Goal: Task Accomplishment & Management: Complete application form

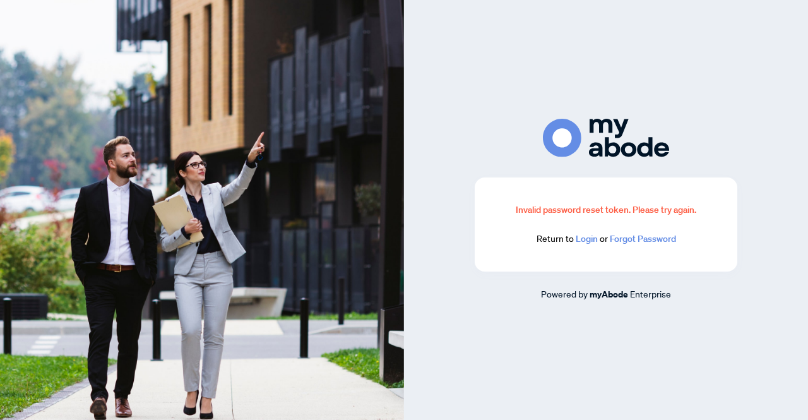
click at [591, 243] on link "Login" at bounding box center [587, 238] width 22 height 11
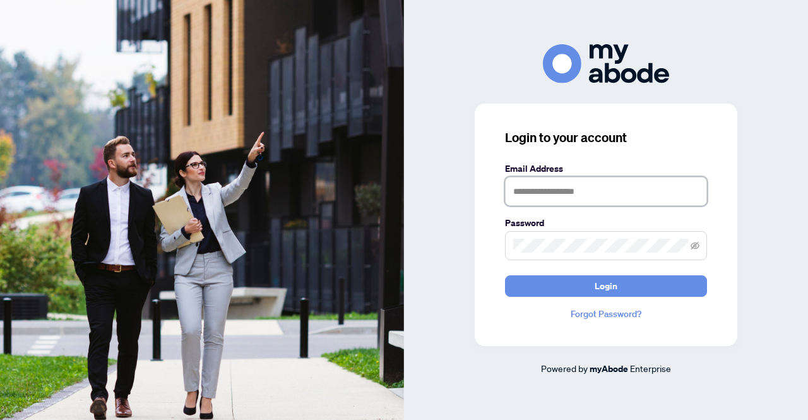
type input "**********"
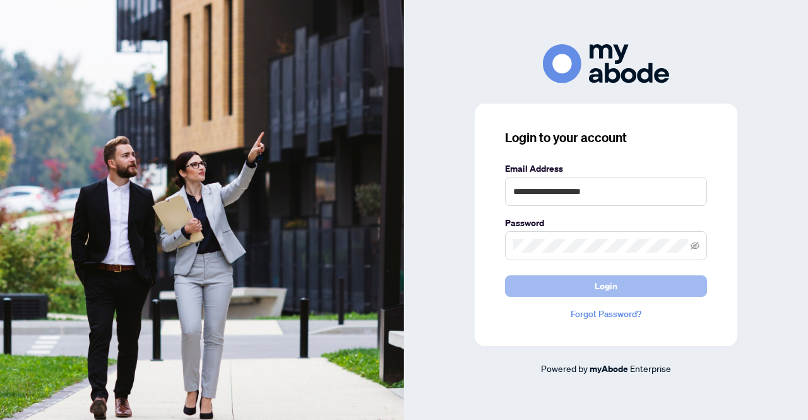
click at [598, 281] on span "Login" at bounding box center [606, 286] width 23 height 20
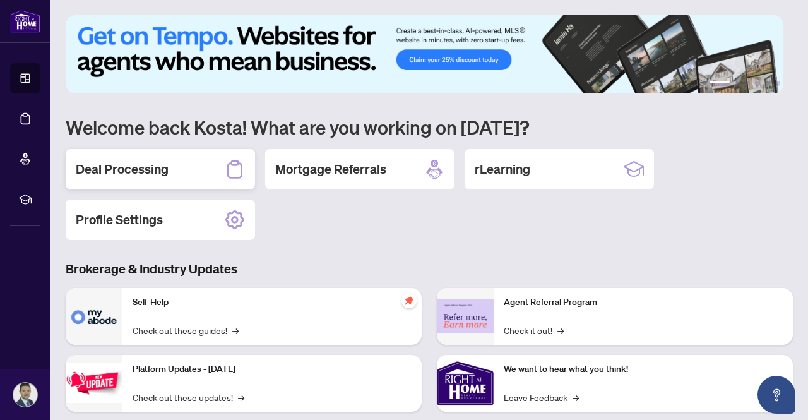
click at [150, 169] on h2 "Deal Processing" at bounding box center [122, 169] width 93 height 18
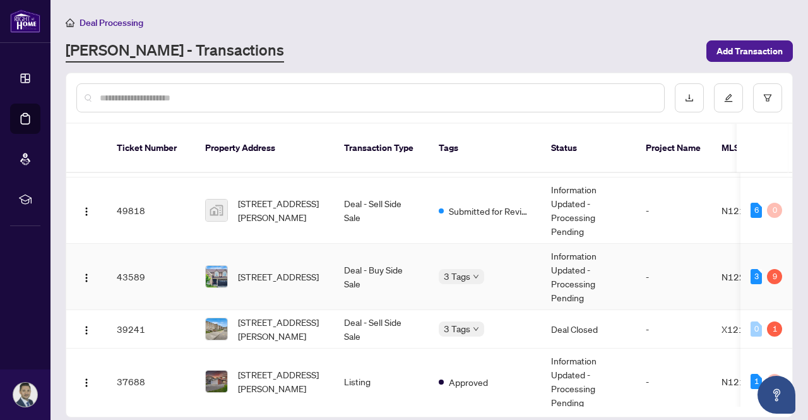
scroll to position [189, 0]
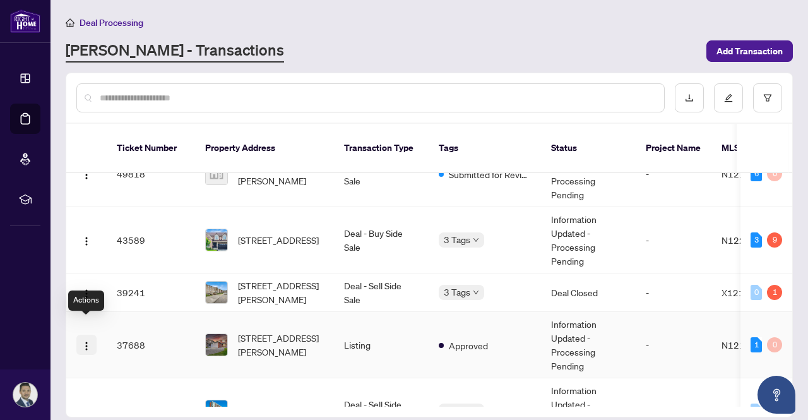
click at [91, 341] on img "button" at bounding box center [86, 346] width 10 height 10
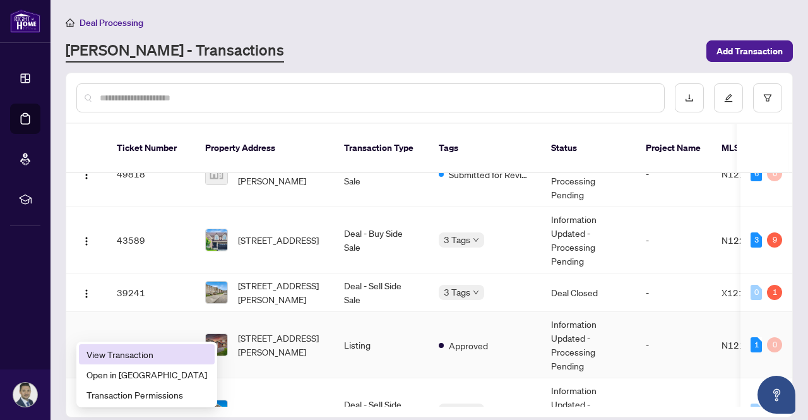
click at [109, 348] on span "View Transaction" at bounding box center [146, 354] width 121 height 14
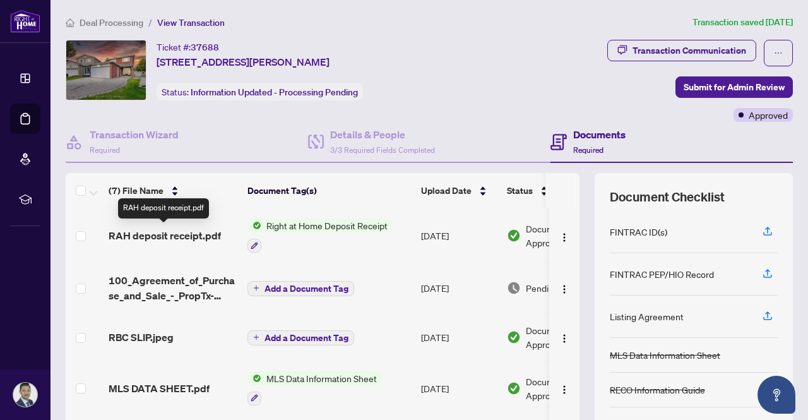
click at [185, 239] on span "RAH deposit receipt.pdf" at bounding box center [165, 235] width 112 height 15
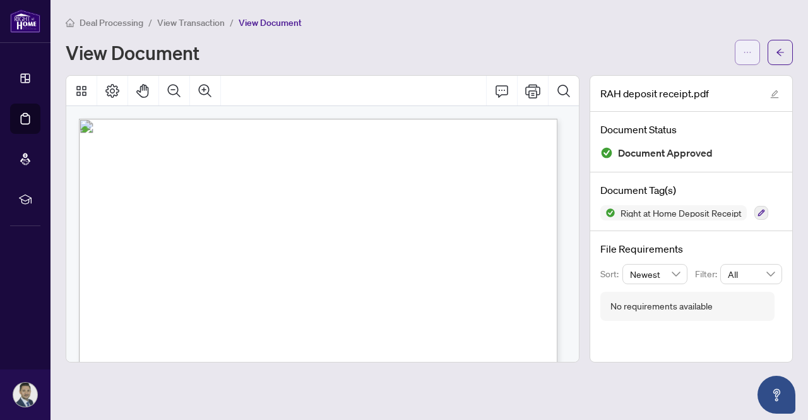
click at [749, 49] on icon "ellipsis" at bounding box center [747, 52] width 9 height 9
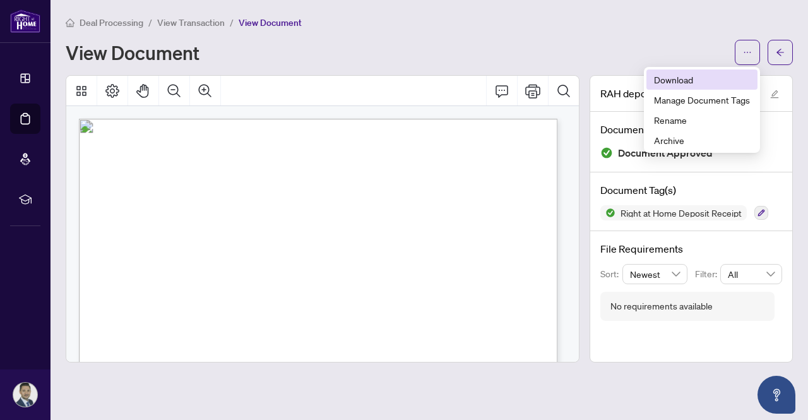
click at [692, 76] on span "Download" at bounding box center [702, 80] width 96 height 14
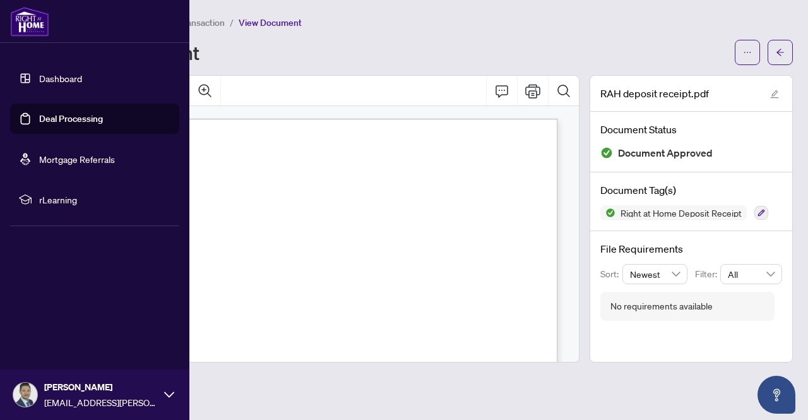
click at [42, 116] on link "Deal Processing" at bounding box center [71, 118] width 64 height 11
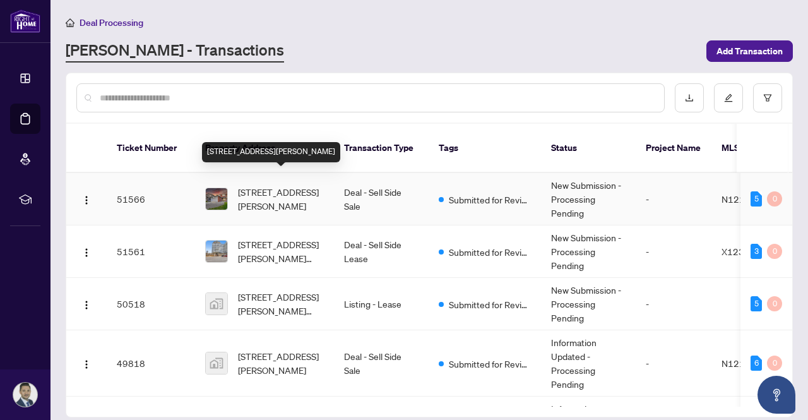
click at [282, 185] on span "[STREET_ADDRESS][PERSON_NAME]" at bounding box center [281, 199] width 86 height 28
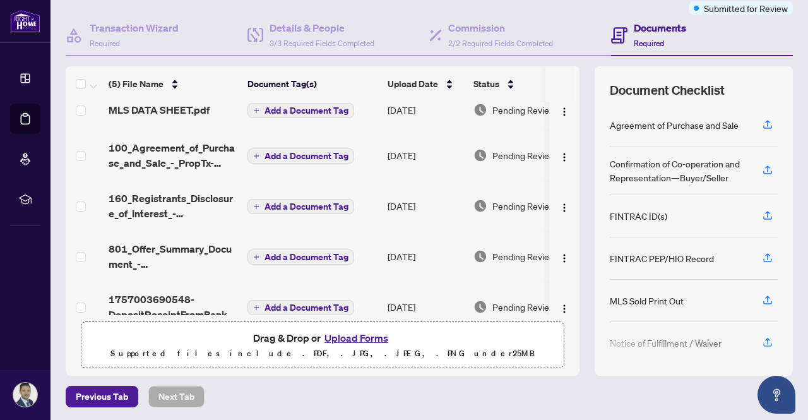
scroll to position [33, 0]
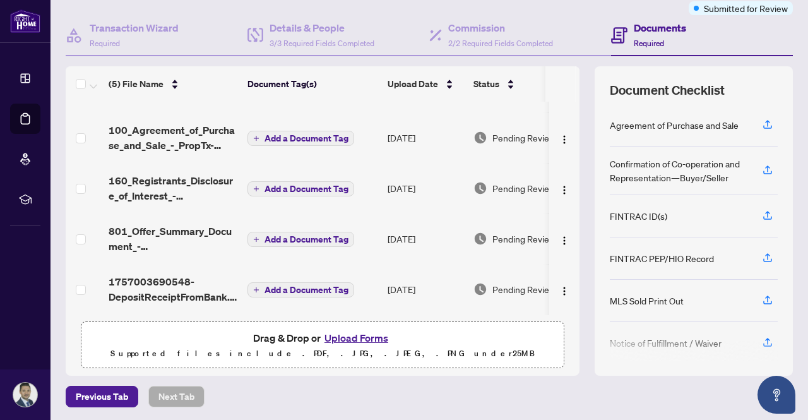
click at [339, 333] on button "Upload Forms" at bounding box center [356, 338] width 71 height 16
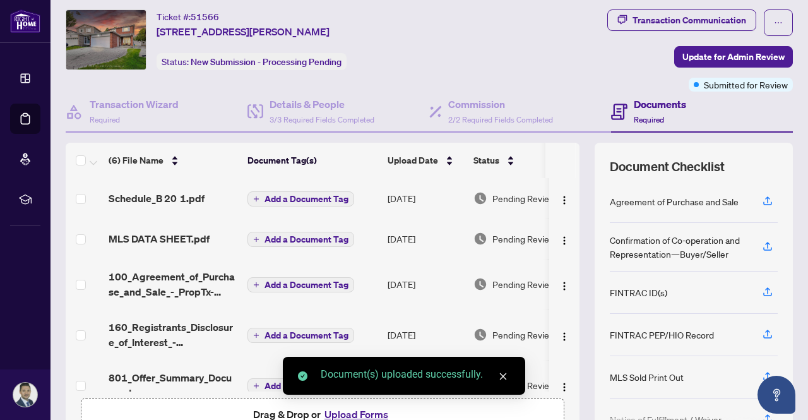
scroll to position [0, 0]
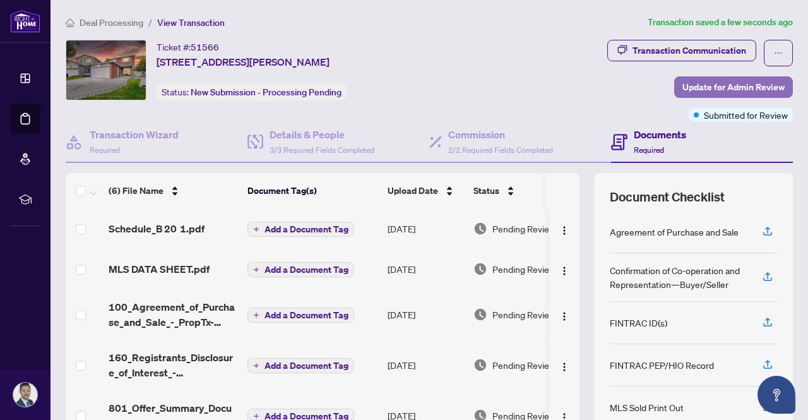
click at [722, 86] on span "Update for Admin Review" at bounding box center [733, 87] width 102 height 20
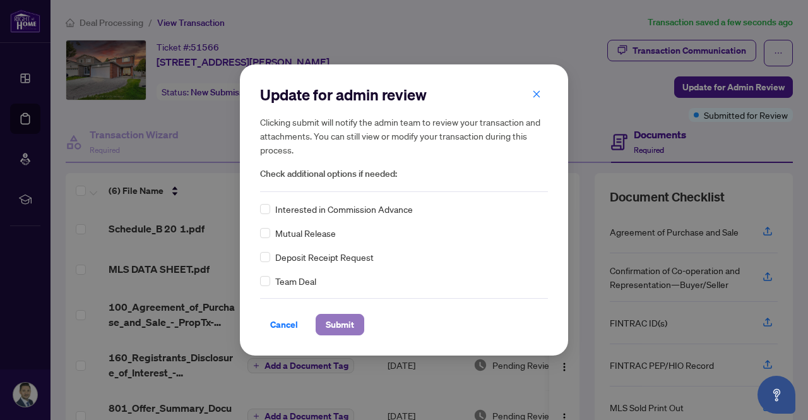
click at [343, 320] on span "Submit" at bounding box center [340, 324] width 28 height 20
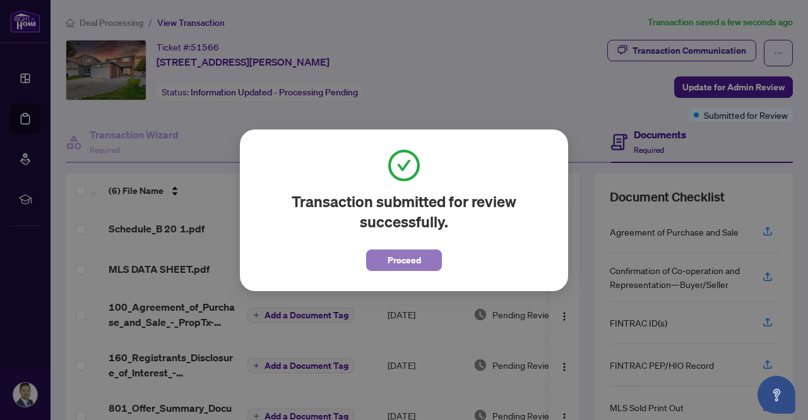
click at [403, 253] on span "Proceed" at bounding box center [404, 260] width 33 height 20
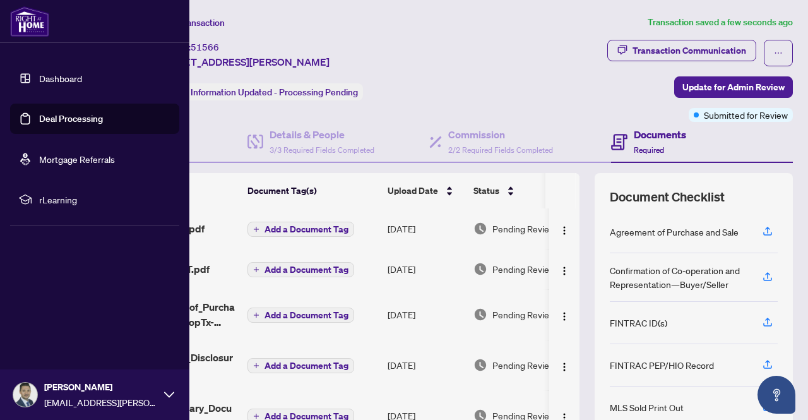
click at [52, 74] on link "Dashboard" at bounding box center [60, 78] width 43 height 11
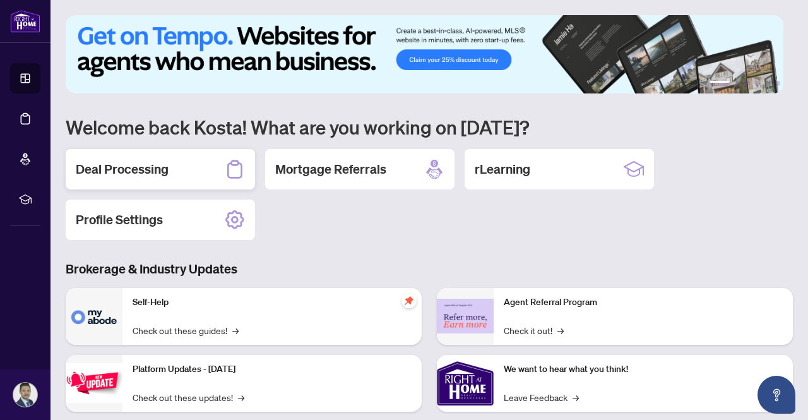
click at [140, 172] on h2 "Deal Processing" at bounding box center [122, 169] width 93 height 18
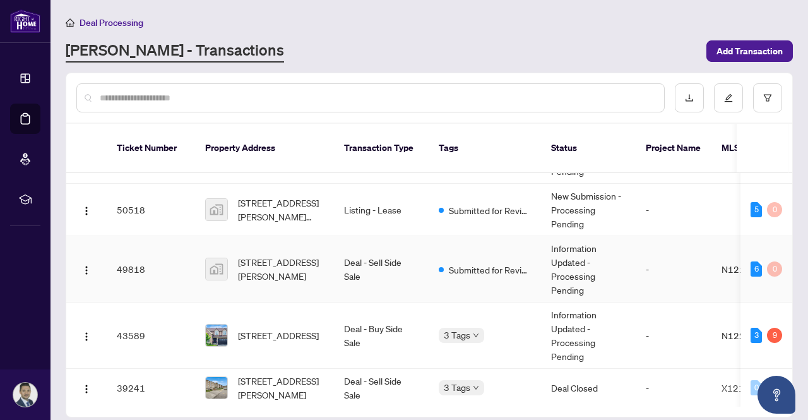
scroll to position [126, 0]
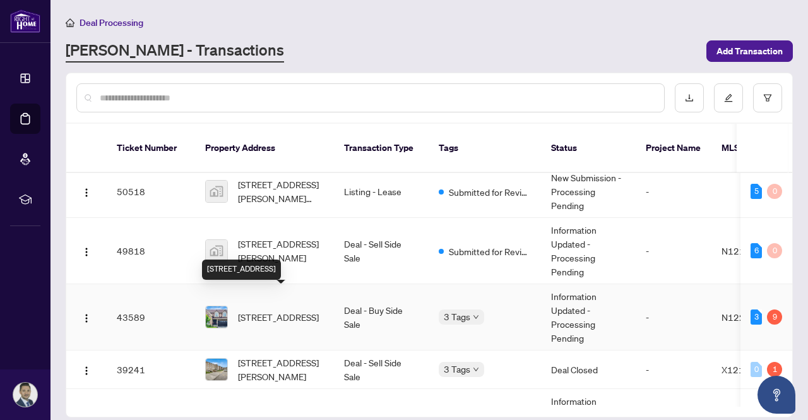
click at [254, 310] on span "[STREET_ADDRESS]" at bounding box center [278, 317] width 81 height 14
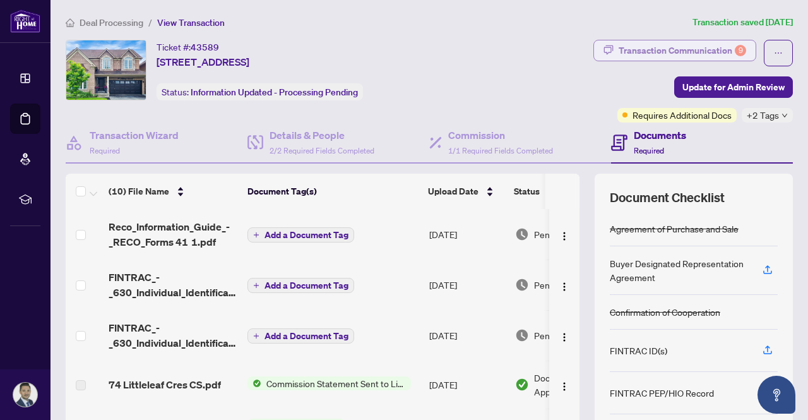
click at [643, 44] on div "Transaction Communication 9" at bounding box center [683, 50] width 128 height 20
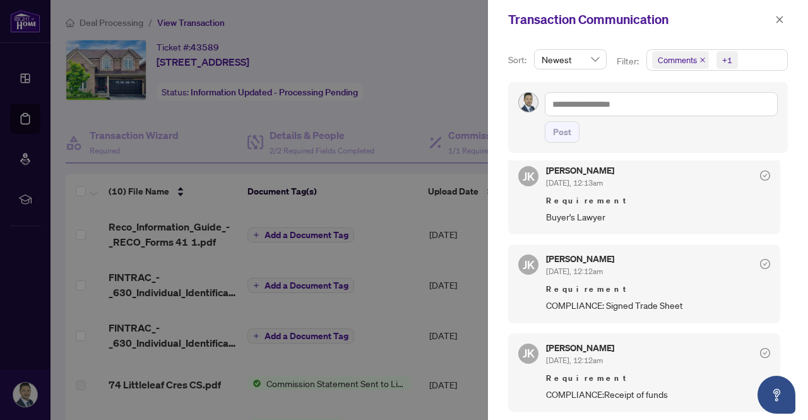
scroll to position [694, 0]
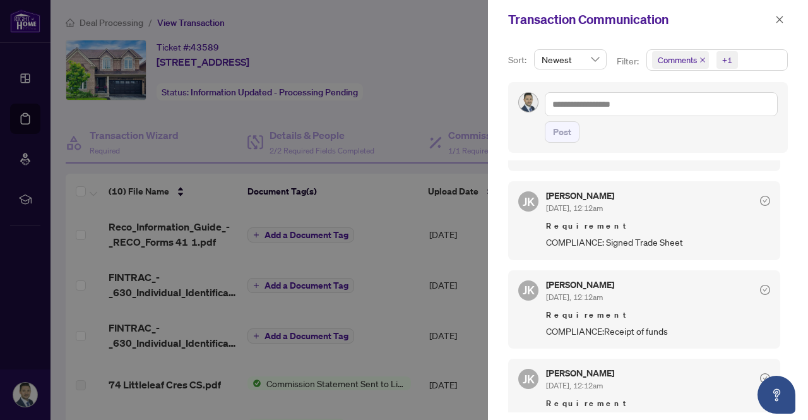
click at [375, 103] on div at bounding box center [404, 210] width 808 height 420
click at [778, 19] on icon "close" at bounding box center [779, 19] width 9 height 9
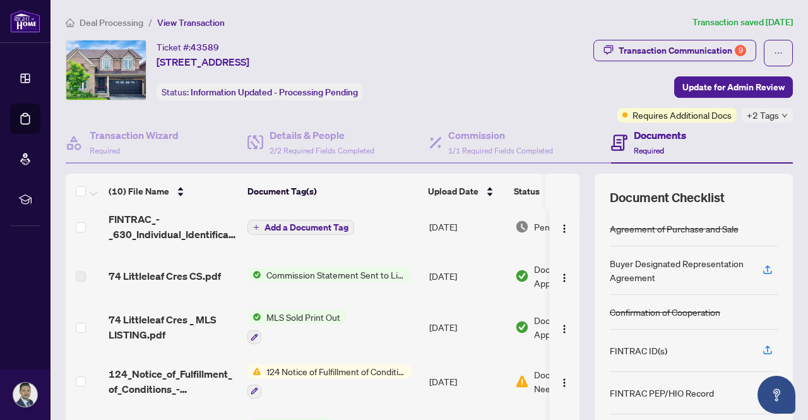
scroll to position [126, 0]
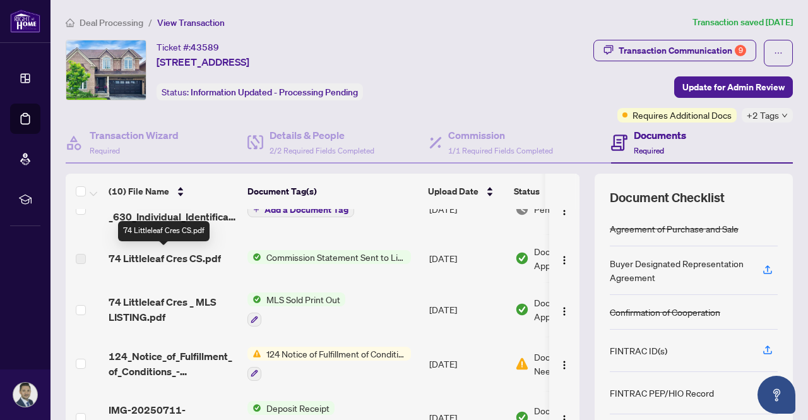
click at [187, 257] on span "74 Littleleaf Cres CS.pdf" at bounding box center [165, 258] width 112 height 15
click at [78, 254] on label at bounding box center [81, 259] width 10 height 14
click at [81, 256] on label at bounding box center [81, 259] width 10 height 14
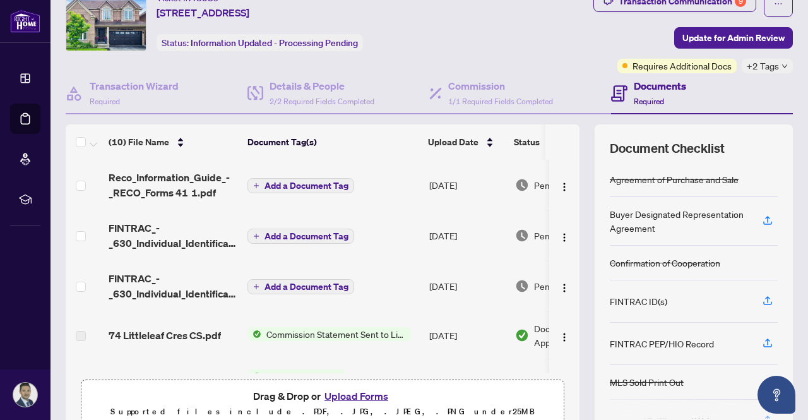
scroll to position [0, 0]
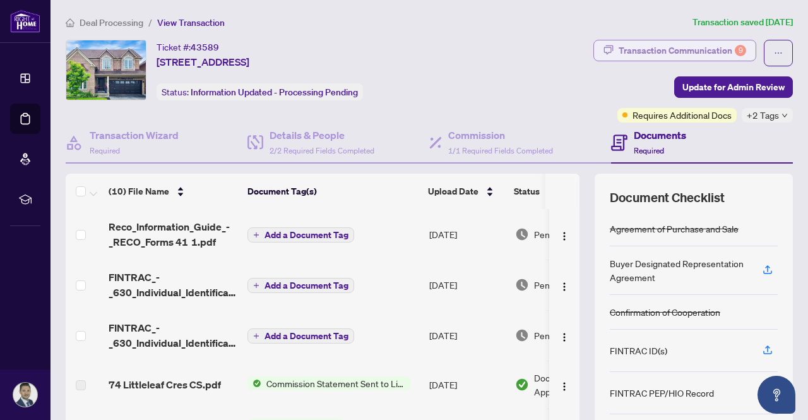
click at [641, 52] on div "Transaction Communication 9" at bounding box center [683, 50] width 128 height 20
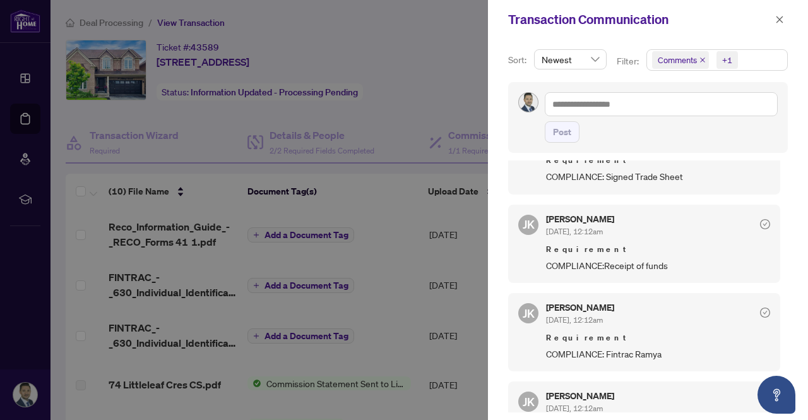
scroll to position [757, 0]
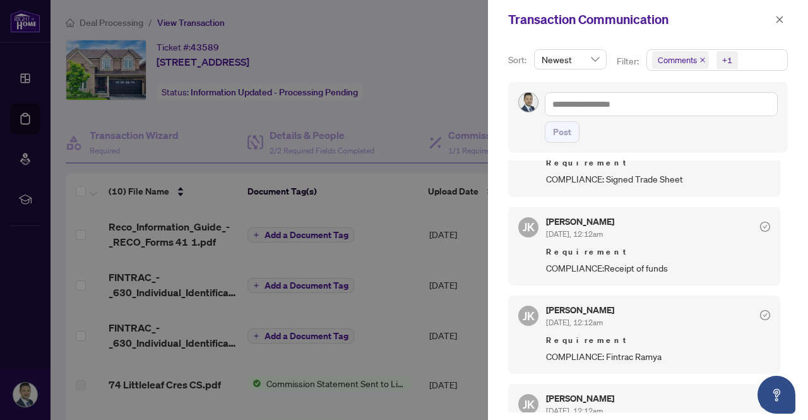
click at [428, 112] on div at bounding box center [404, 210] width 808 height 420
click at [789, 16] on div "Transaction Communication" at bounding box center [648, 19] width 320 height 39
click at [783, 17] on icon "close" at bounding box center [779, 19] width 9 height 9
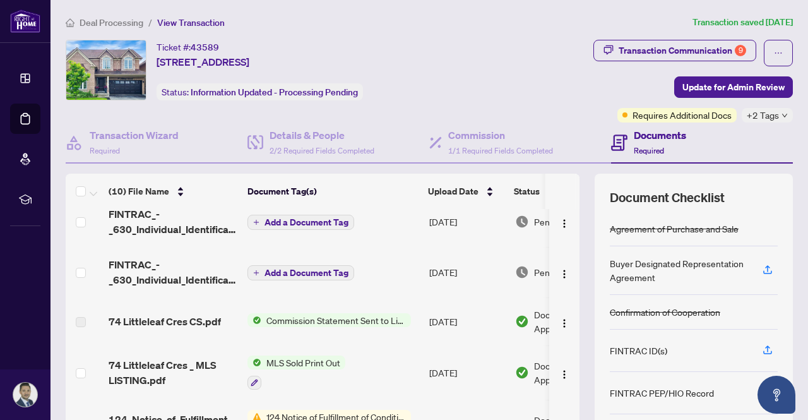
scroll to position [0, 0]
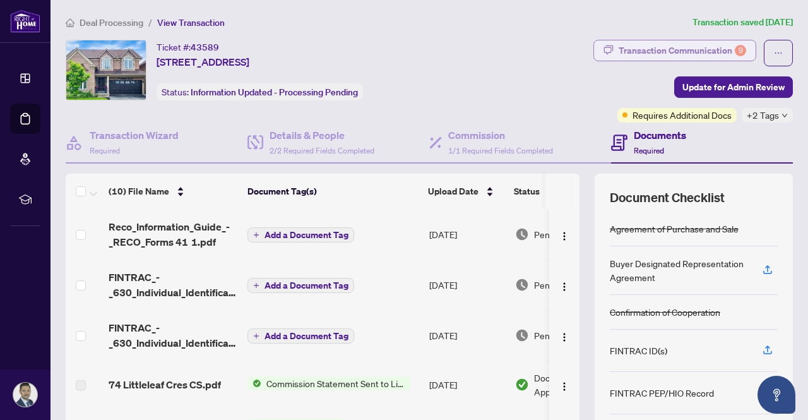
click at [643, 47] on div "Transaction Communication 9" at bounding box center [683, 50] width 128 height 20
